Goal: Information Seeking & Learning: Learn about a topic

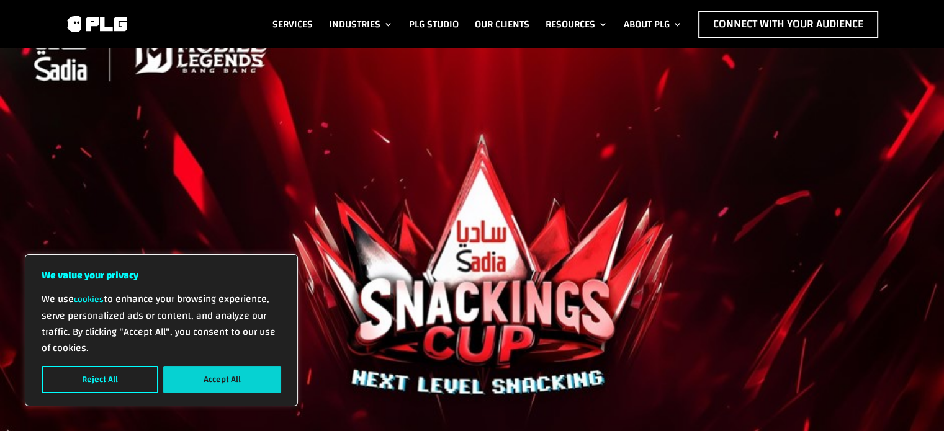
click at [204, 368] on button "Accept All" at bounding box center [222, 379] width 118 height 27
